Goal: Find specific page/section: Find specific page/section

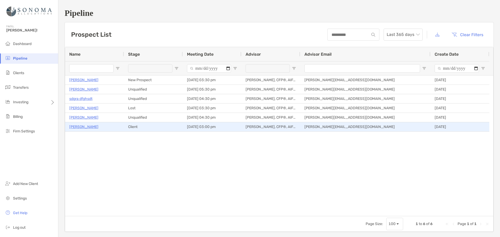
click at [90, 127] on p "[PERSON_NAME]" at bounding box center [83, 127] width 29 height 7
